Goal: Check status: Check status

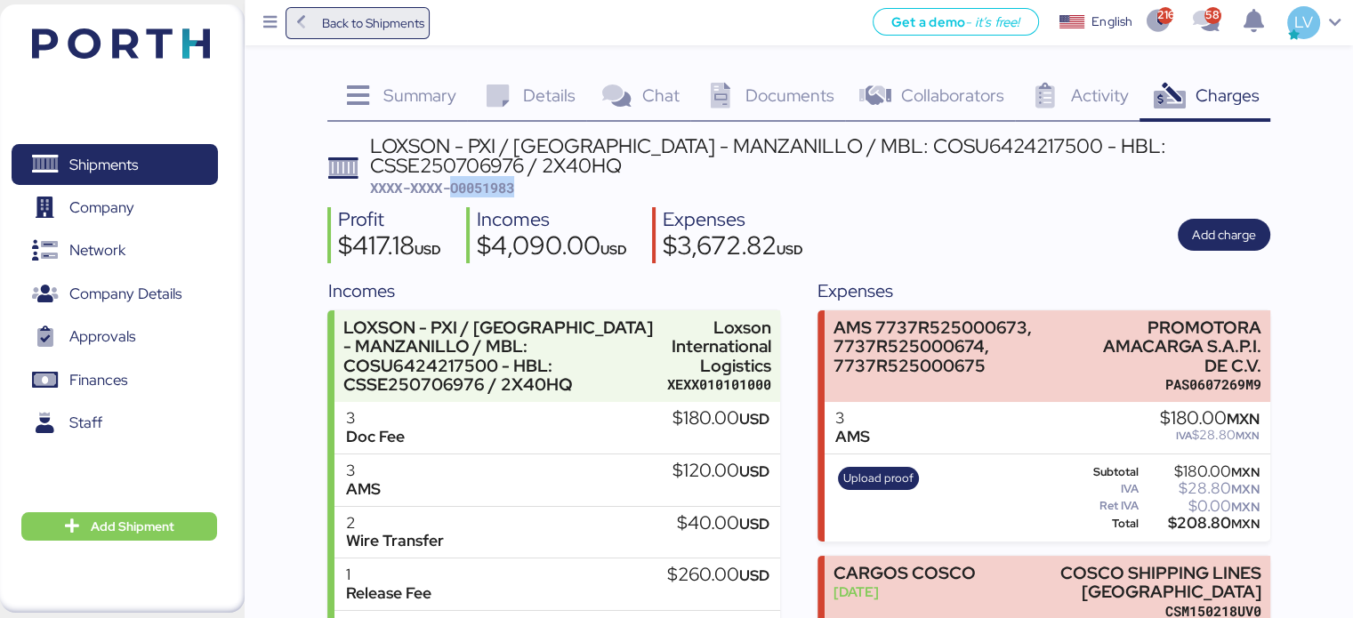
click at [407, 22] on span "Back to Shipments" at bounding box center [372, 22] width 102 height 21
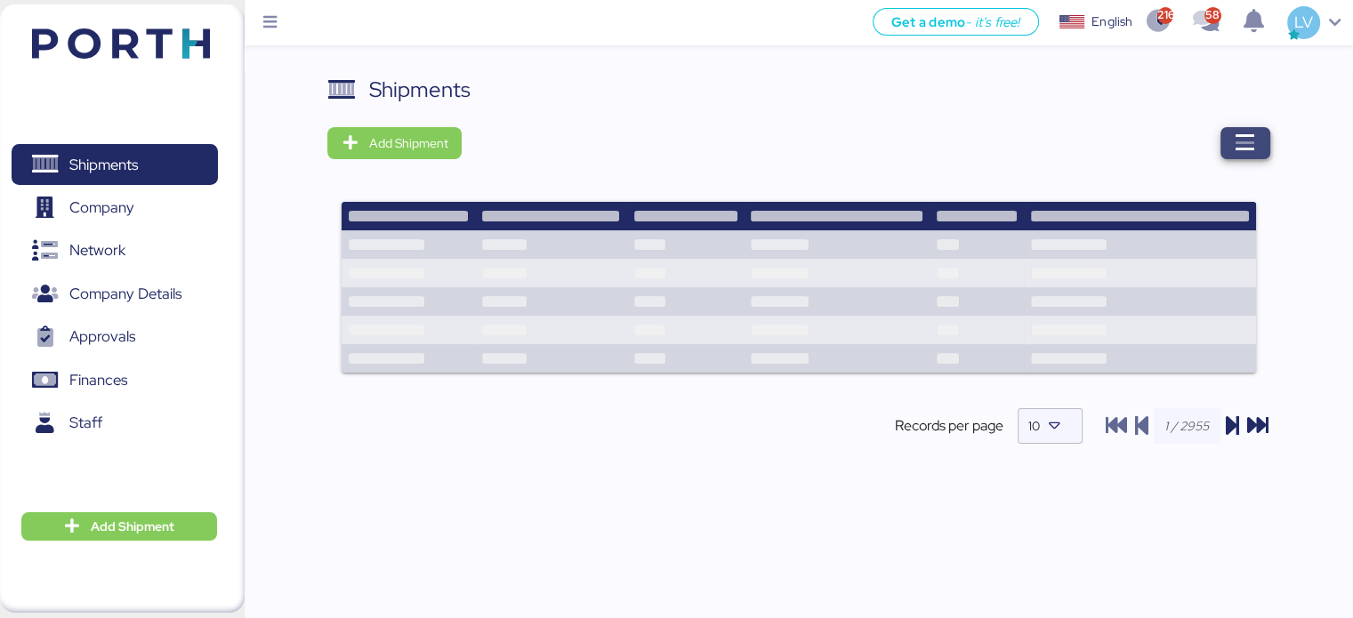
click at [1234, 156] on span "button" at bounding box center [1245, 143] width 50 height 32
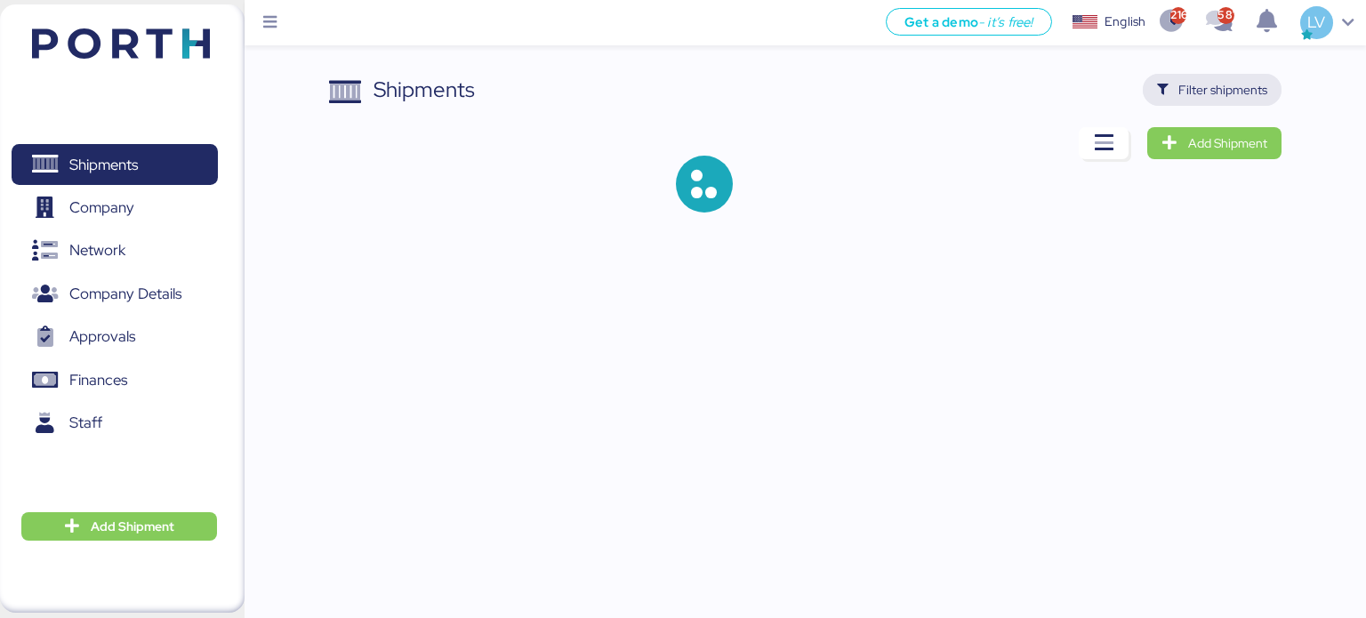
click at [1206, 88] on span "Filter shipments" at bounding box center [1223, 89] width 89 height 21
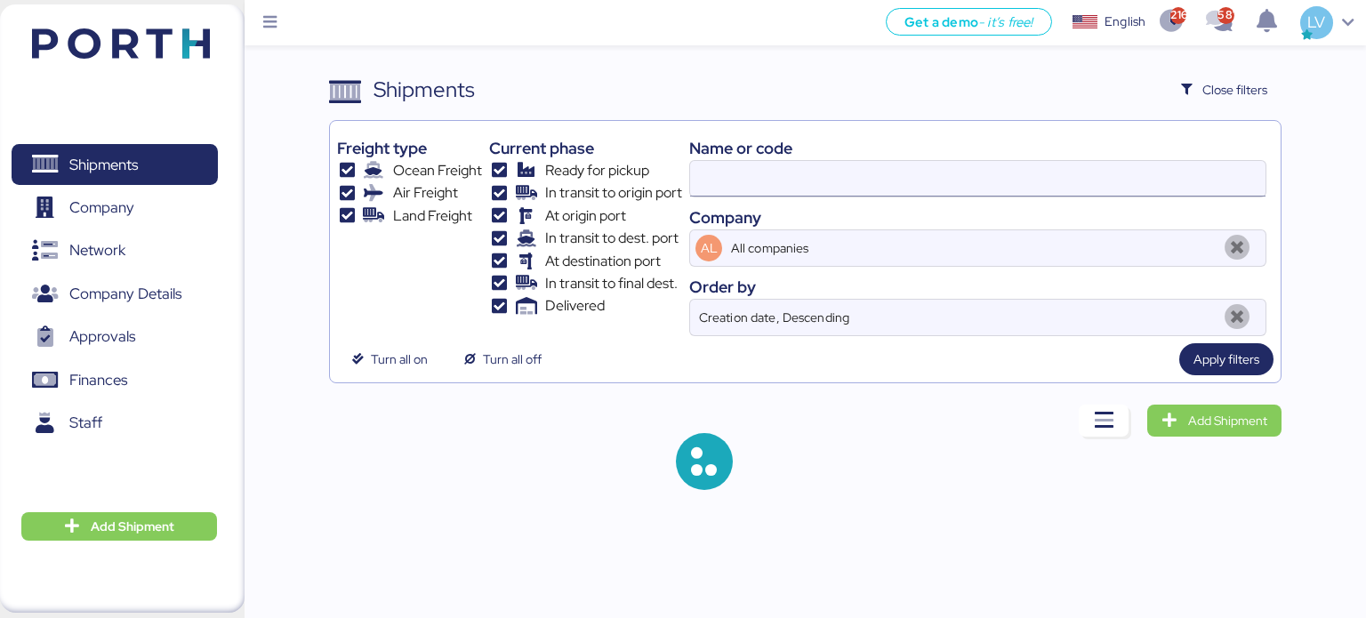
click at [1085, 163] on input at bounding box center [978, 179] width 576 height 36
paste input "COSU6427747570"
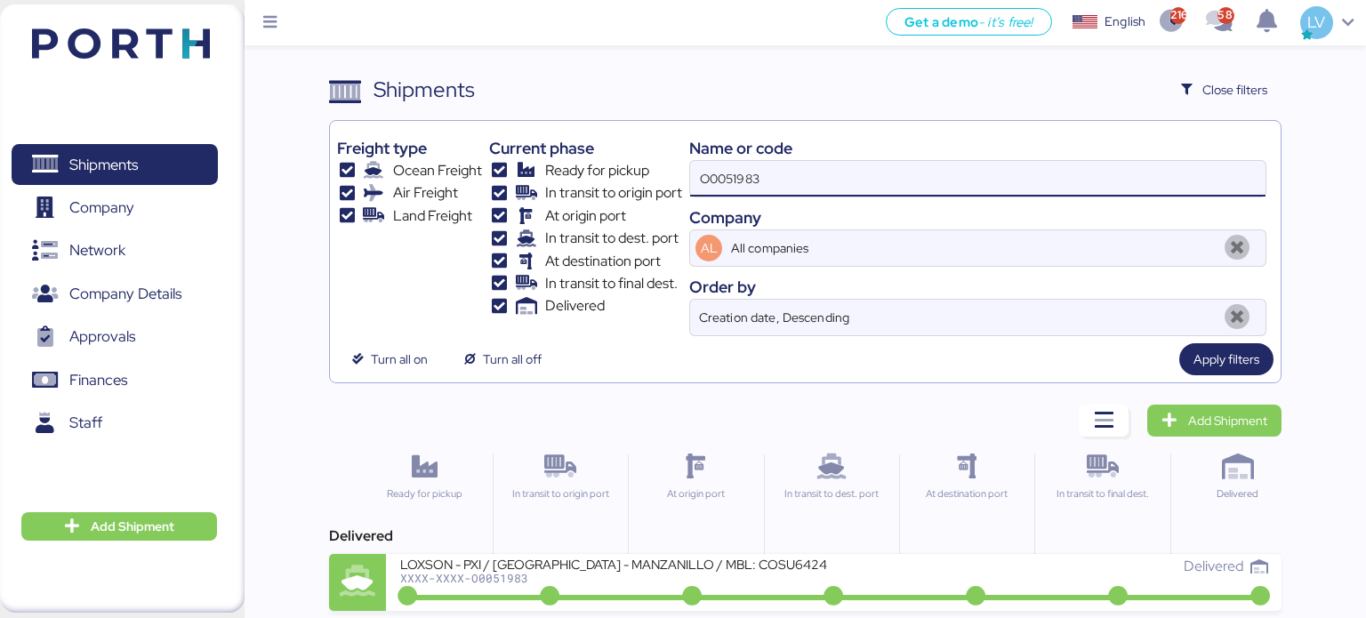
click at [1085, 163] on input "O0051983" at bounding box center [978, 179] width 576 height 36
paste input "COSU6427747570"
type input "COSU6427747570"
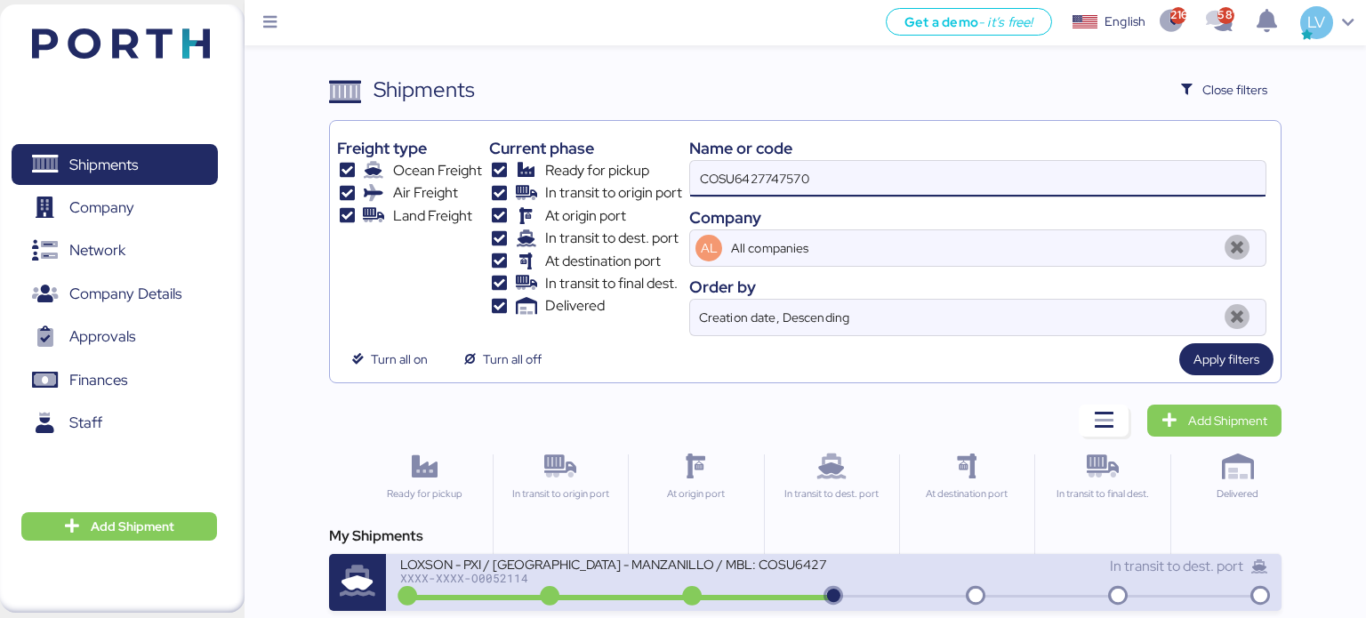
click at [791, 576] on div "XXXX-XXXX-O0052114" at bounding box center [613, 578] width 427 height 12
